Goal: Find specific page/section: Find specific page/section

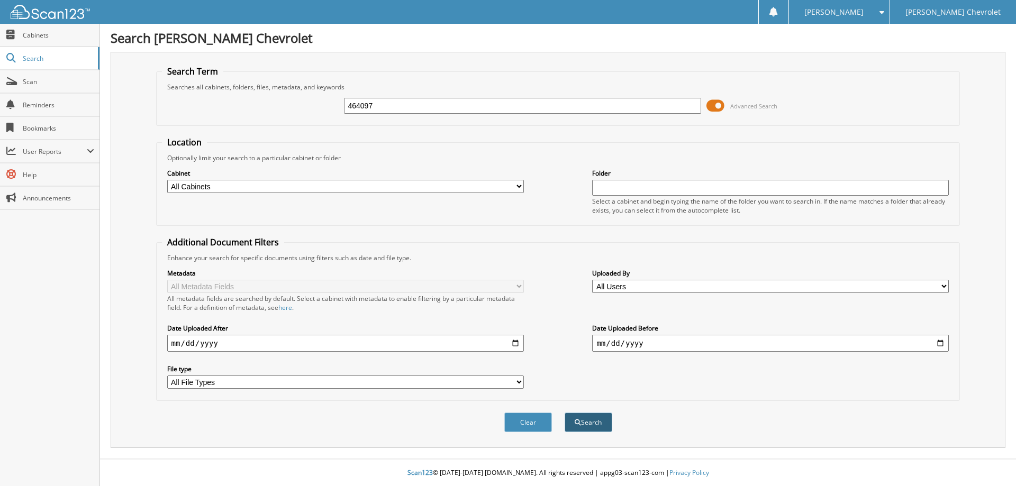
type input "464097"
click at [573, 421] on button "Search" at bounding box center [589, 423] width 48 height 20
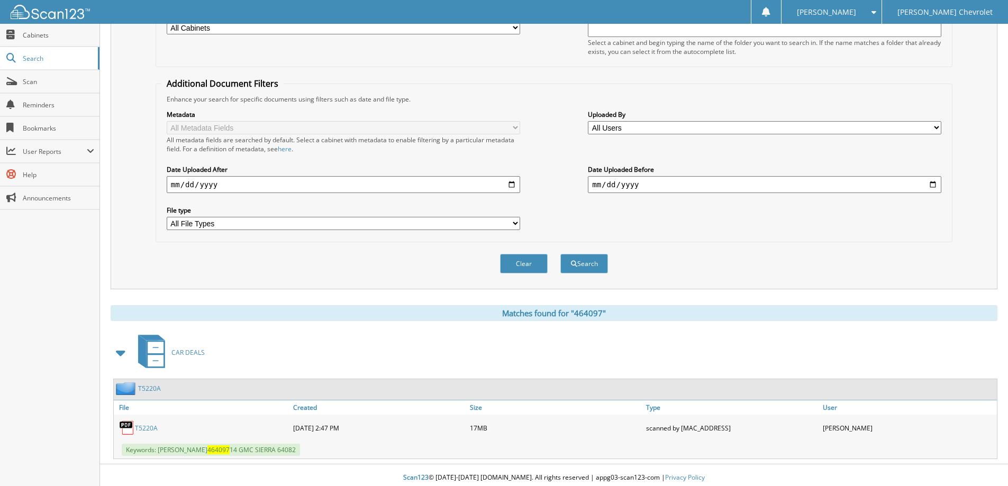
scroll to position [164, 0]
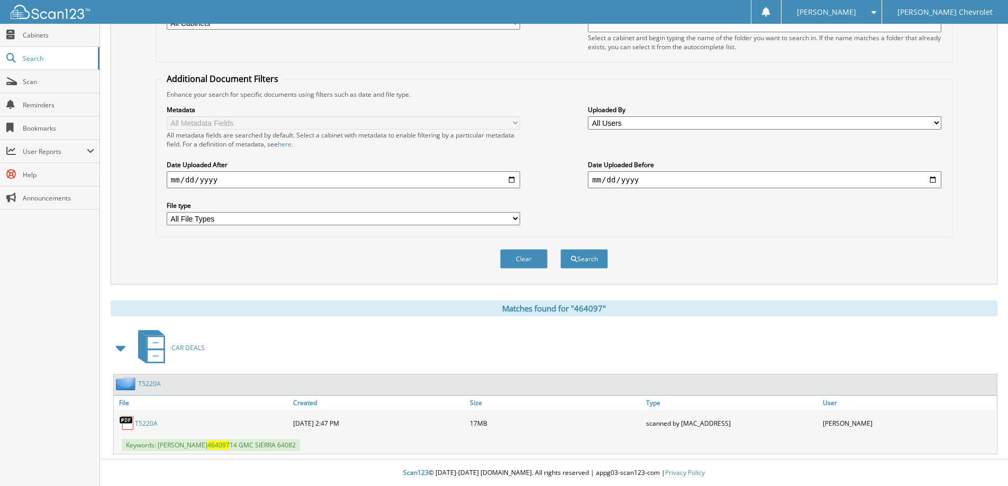
click at [140, 423] on link "T5220A" at bounding box center [146, 423] width 23 height 9
